Goal: Transaction & Acquisition: Subscribe to service/newsletter

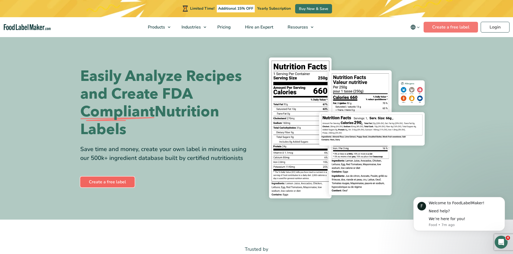
click at [105, 180] on link "Create a free label" at bounding box center [107, 182] width 54 height 11
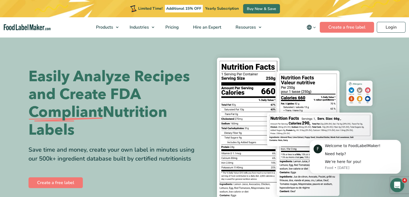
click at [398, 182] on icon "Open Intercom Messenger" at bounding box center [397, 184] width 9 height 9
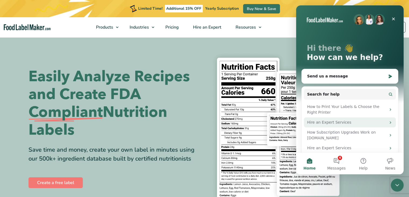
click at [352, 123] on div "Hire an Expert Services" at bounding box center [346, 122] width 79 height 6
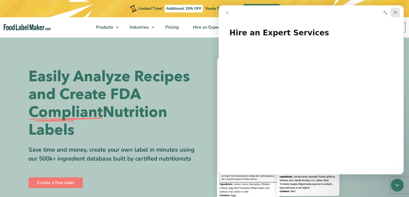
click at [397, 10] on icon "Close" at bounding box center [396, 12] width 4 height 4
